Goal: Task Accomplishment & Management: Manage account settings

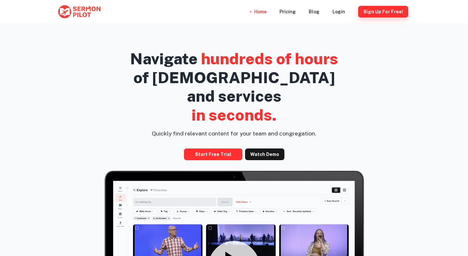
click at [372, 12] on button "Sign Up for free!" at bounding box center [383, 12] width 50 height 12
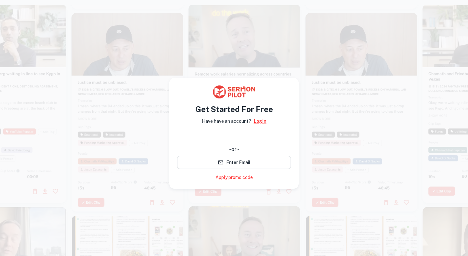
click at [258, 119] on link "Login" at bounding box center [260, 121] width 13 height 7
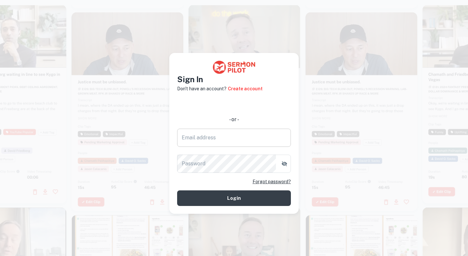
click at [237, 135] on input "Email address" at bounding box center [234, 138] width 114 height 18
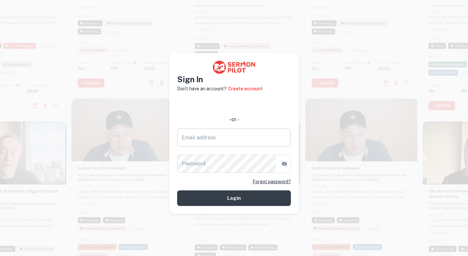
click at [265, 136] on input "Email address" at bounding box center [234, 138] width 114 height 18
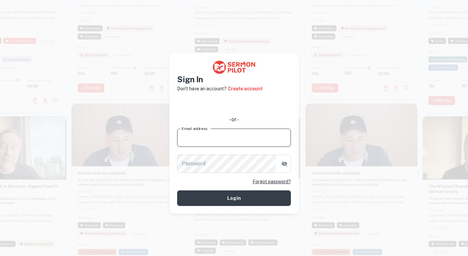
click at [277, 123] on form "- or - Email address Email address Password Password Forgot password? Login" at bounding box center [234, 151] width 114 height 108
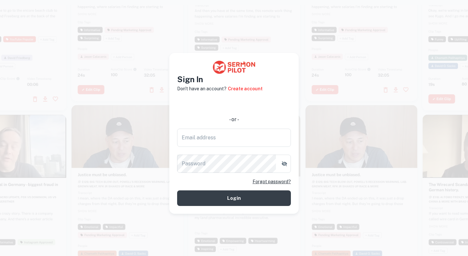
click at [270, 182] on link "Forgot password?" at bounding box center [271, 181] width 38 height 7
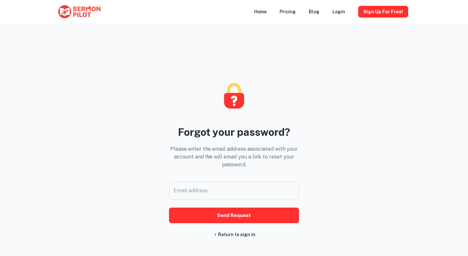
click at [270, 182] on input "Email address" at bounding box center [234, 191] width 130 height 18
type input "[EMAIL_ADDRESS][DOMAIN_NAME]"
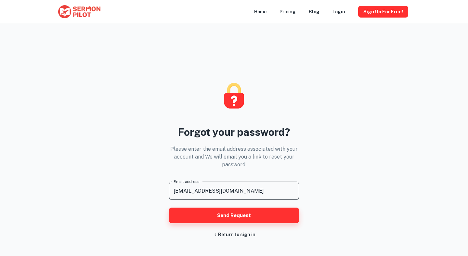
click at [249, 215] on button "Send Request" at bounding box center [234, 216] width 130 height 16
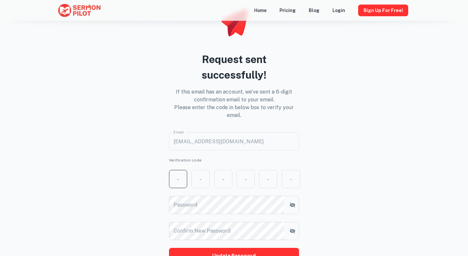
scroll to position [57, 0]
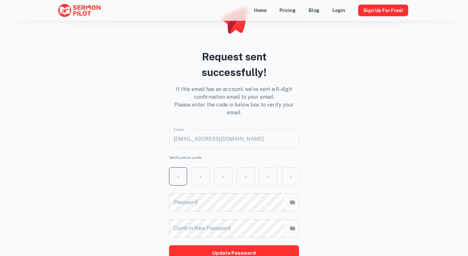
type input "7"
type input "5"
type input "1"
type input "0"
type input "7"
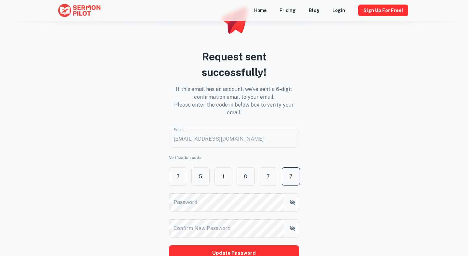
type input "7"
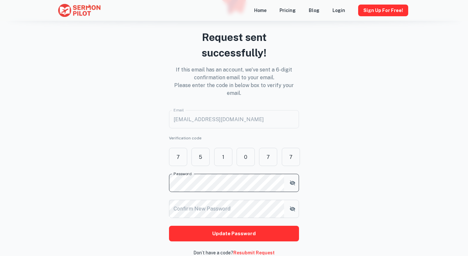
scroll to position [81, 0]
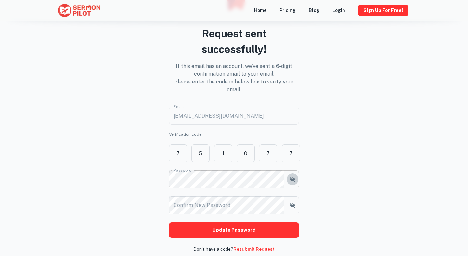
click at [290, 181] on icon "button" at bounding box center [292, 179] width 6 height 6
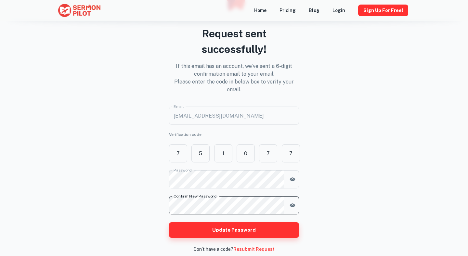
click at [230, 229] on button "Update Password" at bounding box center [234, 230] width 130 height 16
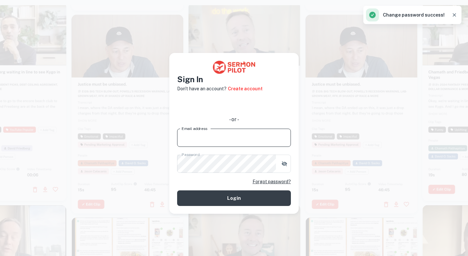
click at [218, 141] on input "Email address" at bounding box center [234, 138] width 114 height 18
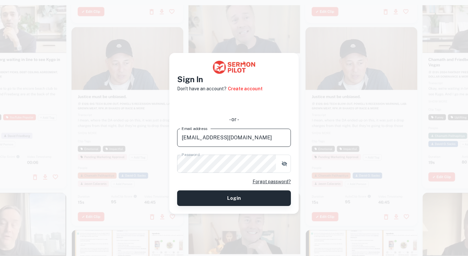
type input "[EMAIL_ADDRESS][DOMAIN_NAME]"
click at [250, 199] on button "Login" at bounding box center [234, 198] width 114 height 16
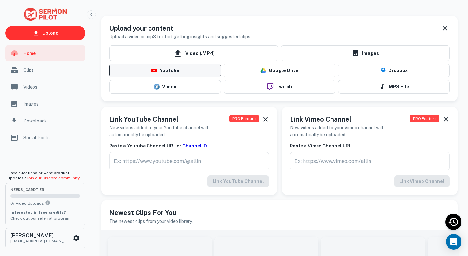
click at [182, 72] on button "Youtube" at bounding box center [165, 71] width 112 height 14
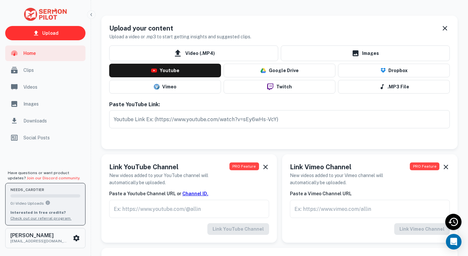
click at [72, 197] on div "needs_card Tier 0 / - Video Uploads Interested in free credits? Check out our r…" at bounding box center [45, 204] width 70 height 34
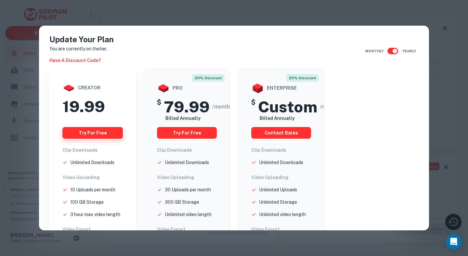
click at [95, 134] on button "Try for free" at bounding box center [92, 133] width 60 height 12
